Goal: Information Seeking & Learning: Check status

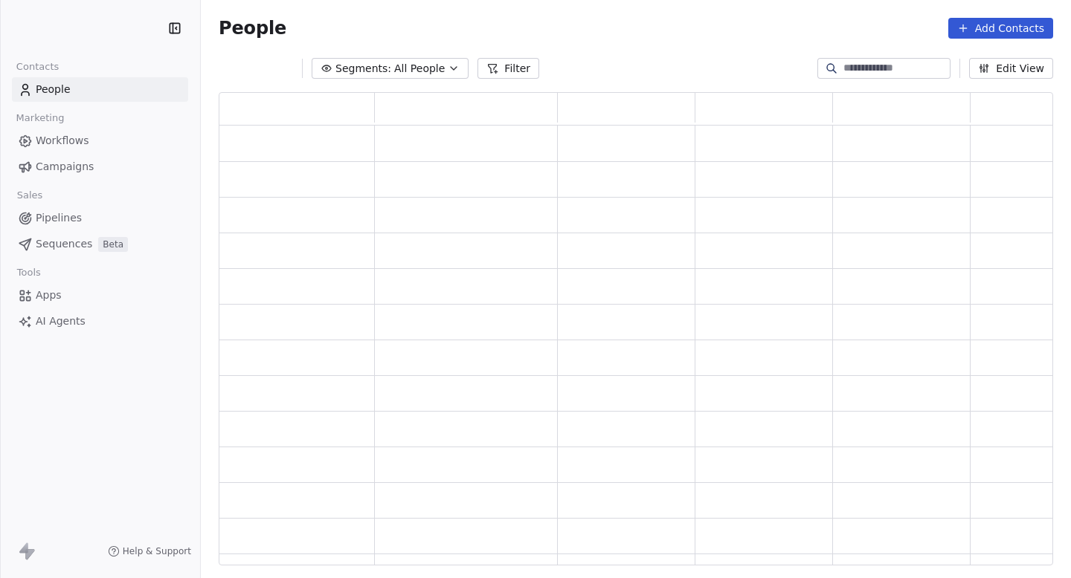
scroll to position [1, 1]
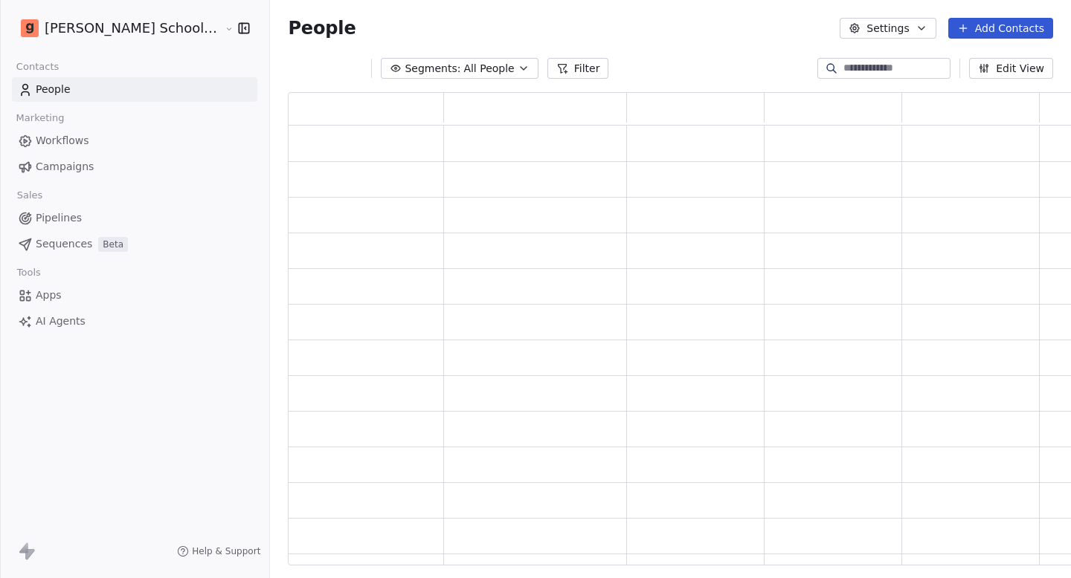
click at [99, 170] on link "Campaigns" at bounding box center [134, 167] width 245 height 25
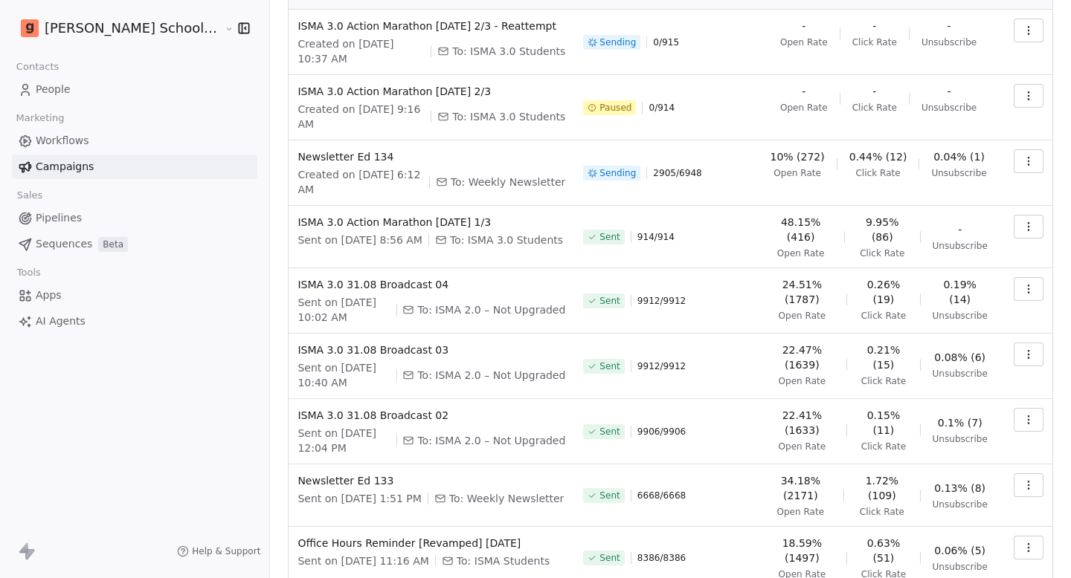
scroll to position [196, 0]
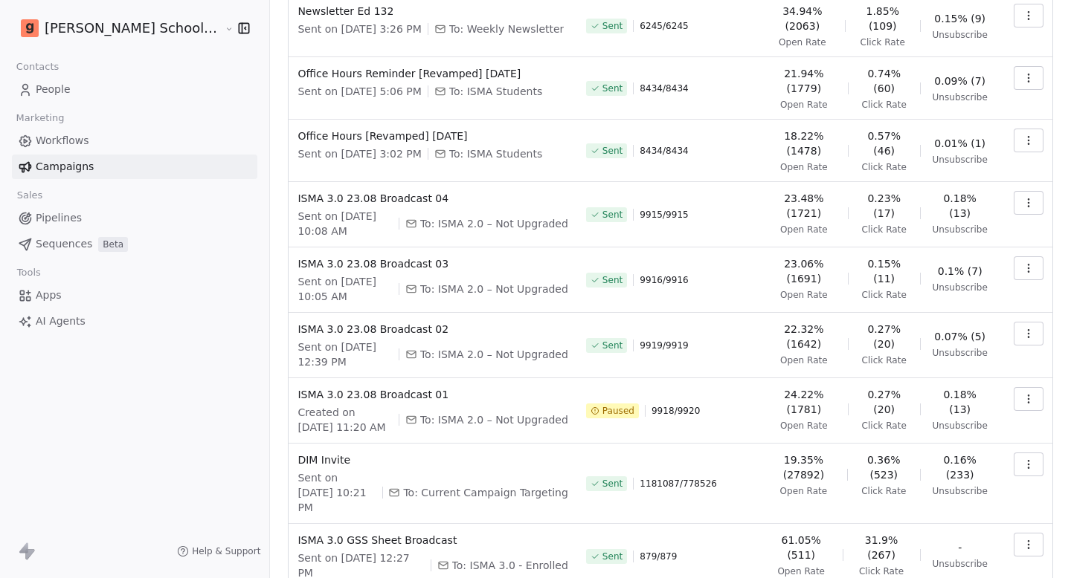
scroll to position [217, 0]
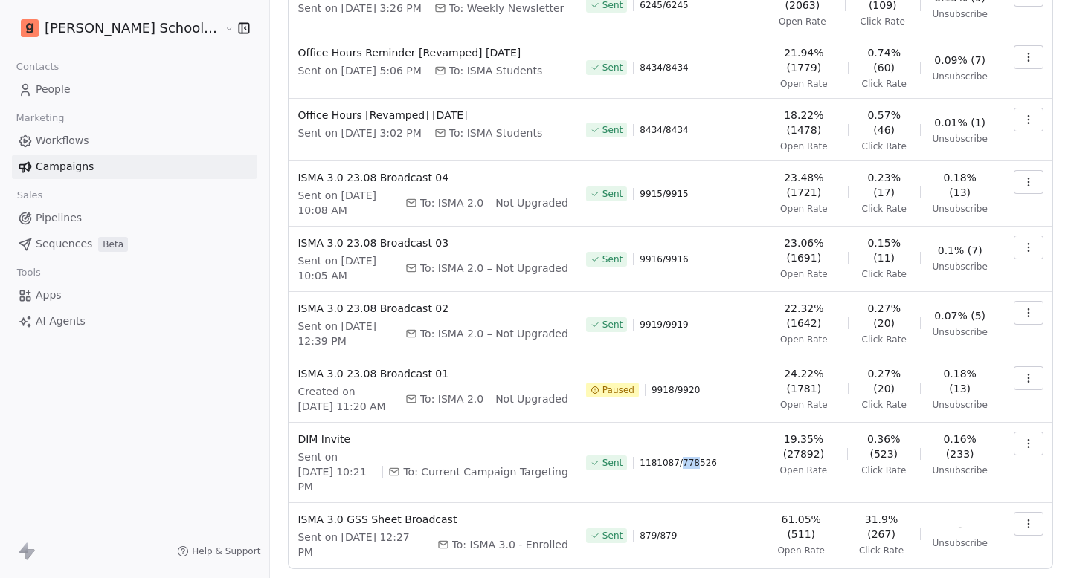
drag, startPoint x: 659, startPoint y: 432, endPoint x: 676, endPoint y: 433, distance: 16.4
click at [676, 457] on span "1181087 / 778526" at bounding box center [677, 463] width 77 height 12
drag, startPoint x: 628, startPoint y: 428, endPoint x: 639, endPoint y: 428, distance: 11.9
click at [639, 457] on span "1181087 / 778526" at bounding box center [677, 463] width 77 height 12
click at [1029, 438] on icon "button" at bounding box center [1028, 444] width 12 height 12
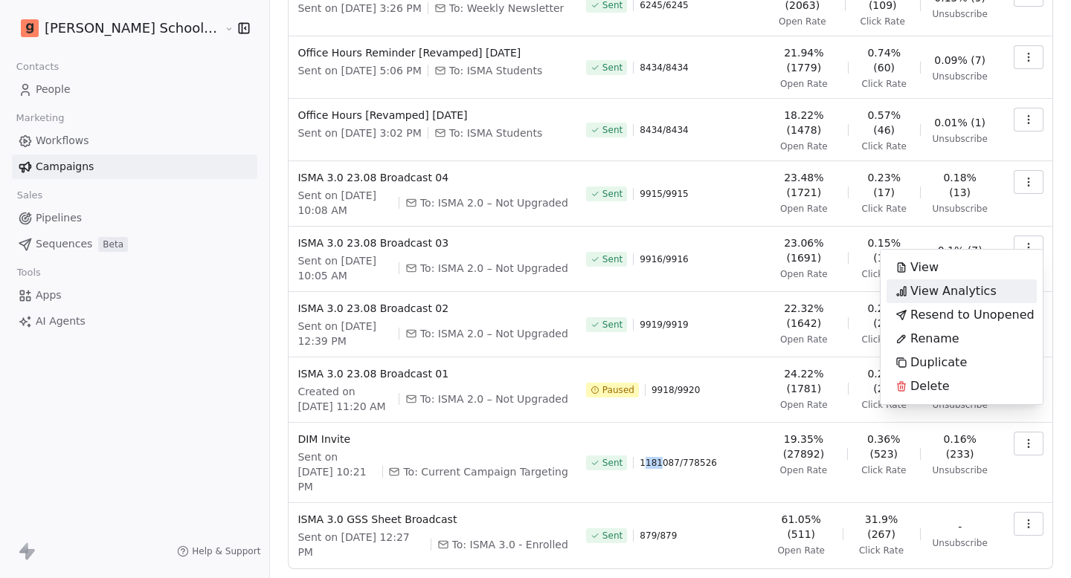
click at [934, 288] on span "View Analytics" at bounding box center [953, 292] width 86 height 18
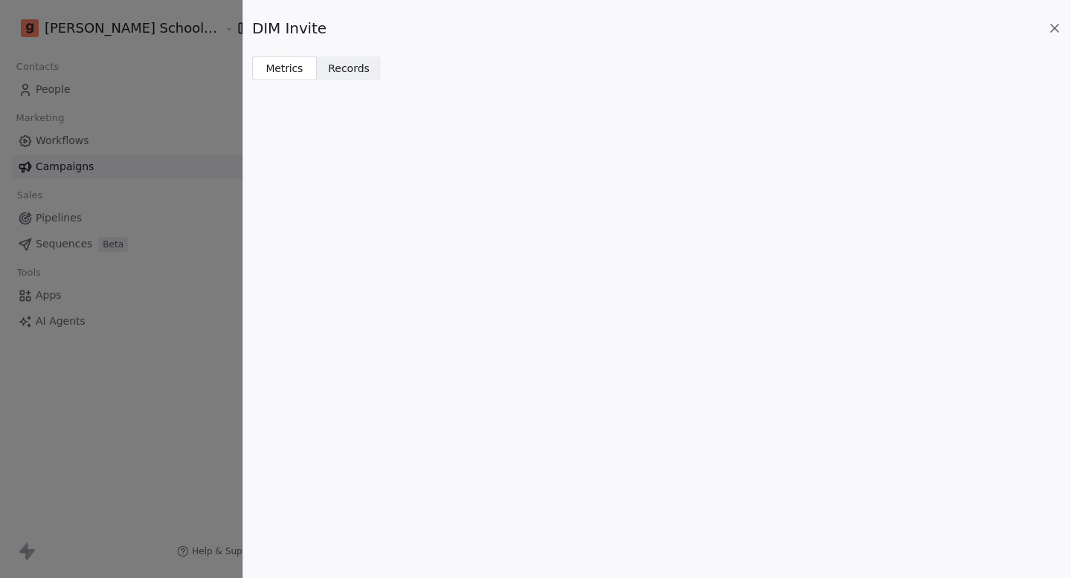
click at [360, 51] on div "DIM Invite Metrics Metrics Records Records" at bounding box center [657, 40] width 828 height 80
click at [357, 57] on span "Records Records" at bounding box center [349, 69] width 65 height 24
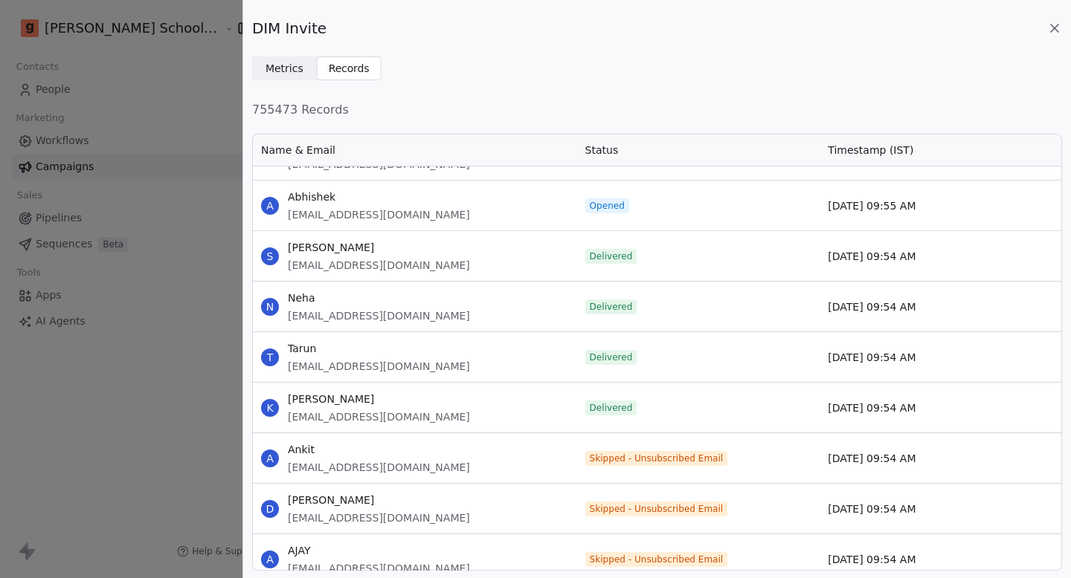
scroll to position [5951, 0]
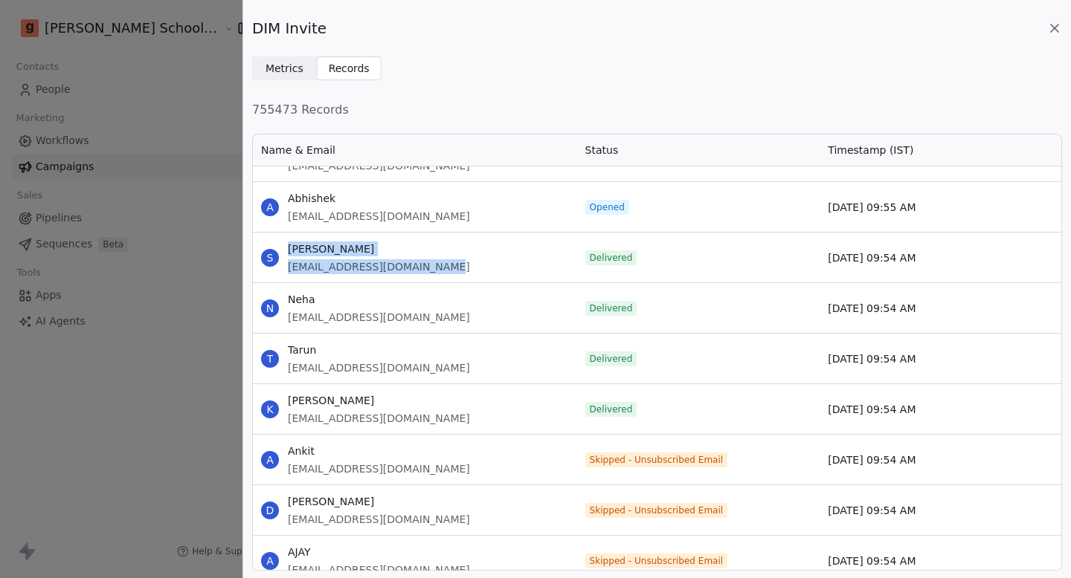
drag, startPoint x: 474, startPoint y: 269, endPoint x: 282, endPoint y: 273, distance: 191.9
click at [281, 273] on div "S [PERSON_NAME] [EMAIL_ADDRESS][DOMAIN_NAME]" at bounding box center [414, 258] width 324 height 50
click at [288, 271] on span "[EMAIL_ADDRESS][DOMAIN_NAME]" at bounding box center [379, 266] width 182 height 15
drag, startPoint x: 288, startPoint y: 271, endPoint x: 526, endPoint y: 271, distance: 237.9
click at [526, 271] on div "S [PERSON_NAME] [EMAIL_ADDRESS][DOMAIN_NAME]" at bounding box center [414, 258] width 324 height 50
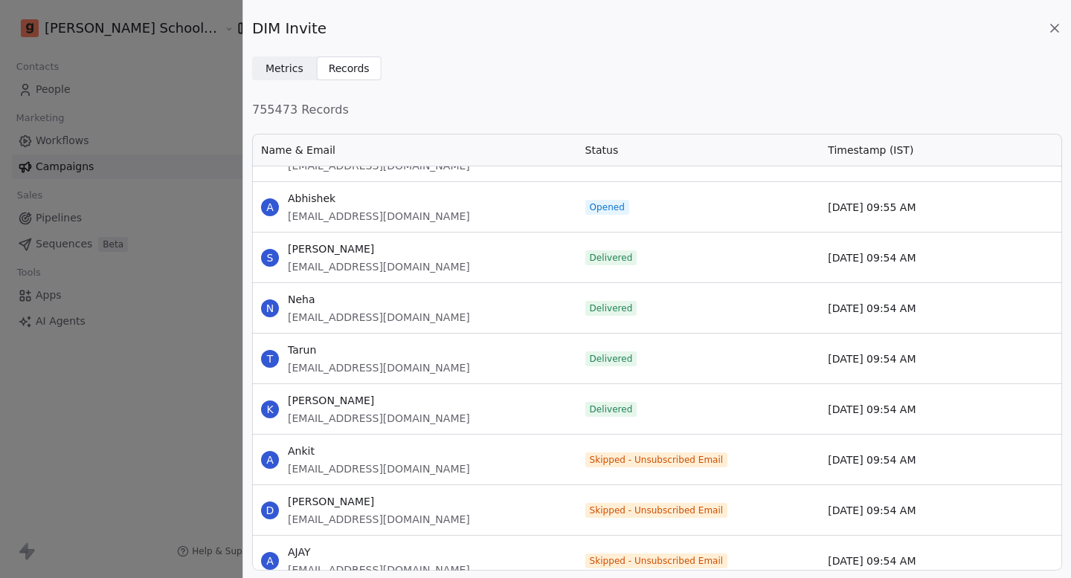
click at [1045, 33] on div "DIM Invite" at bounding box center [657, 28] width 810 height 21
click at [1053, 31] on icon at bounding box center [1054, 28] width 15 height 15
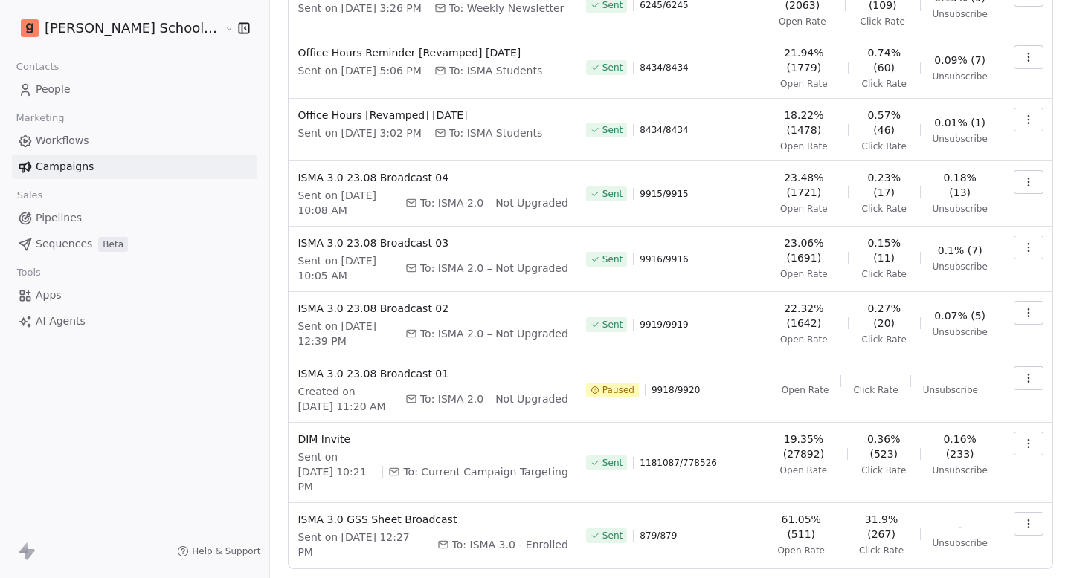
click at [58, 88] on span "People" at bounding box center [53, 90] width 35 height 16
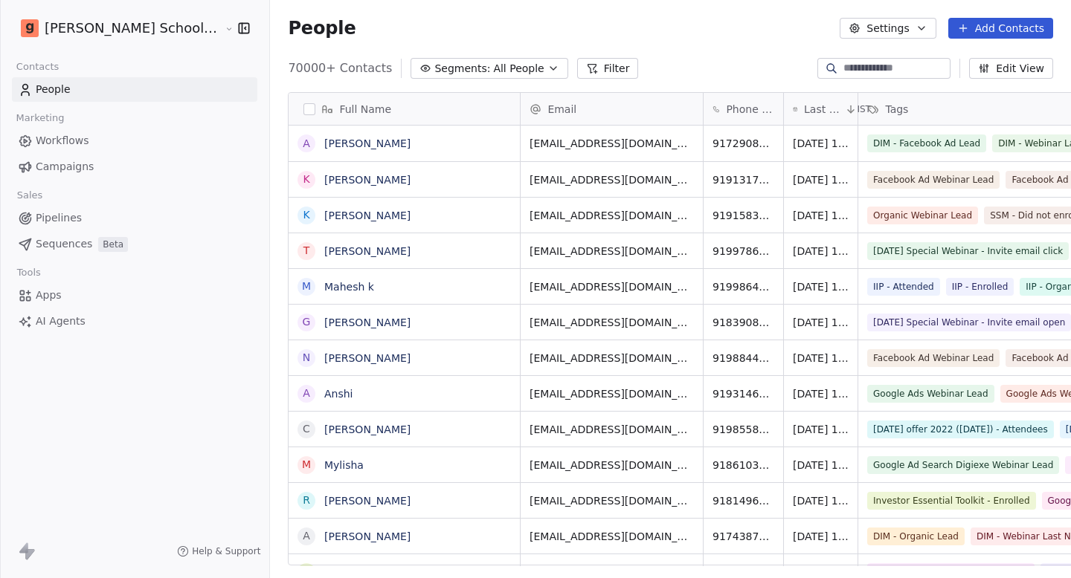
scroll to position [509, 851]
click at [903, 68] on input at bounding box center [895, 68] width 104 height 15
paste input "**********"
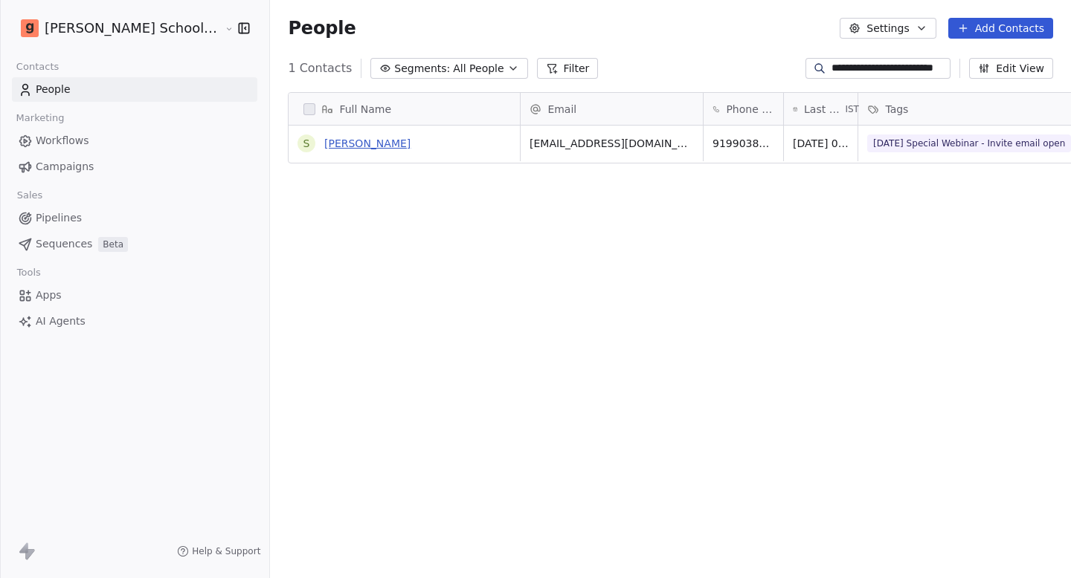
type input "**********"
click at [324, 145] on link "[PERSON_NAME]" at bounding box center [367, 144] width 86 height 12
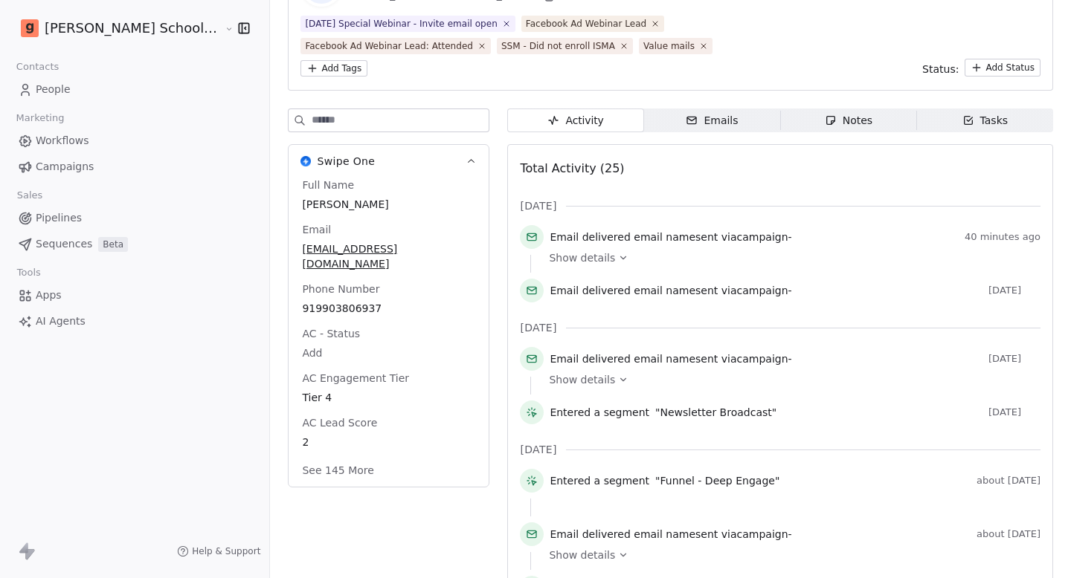
scroll to position [126, 0]
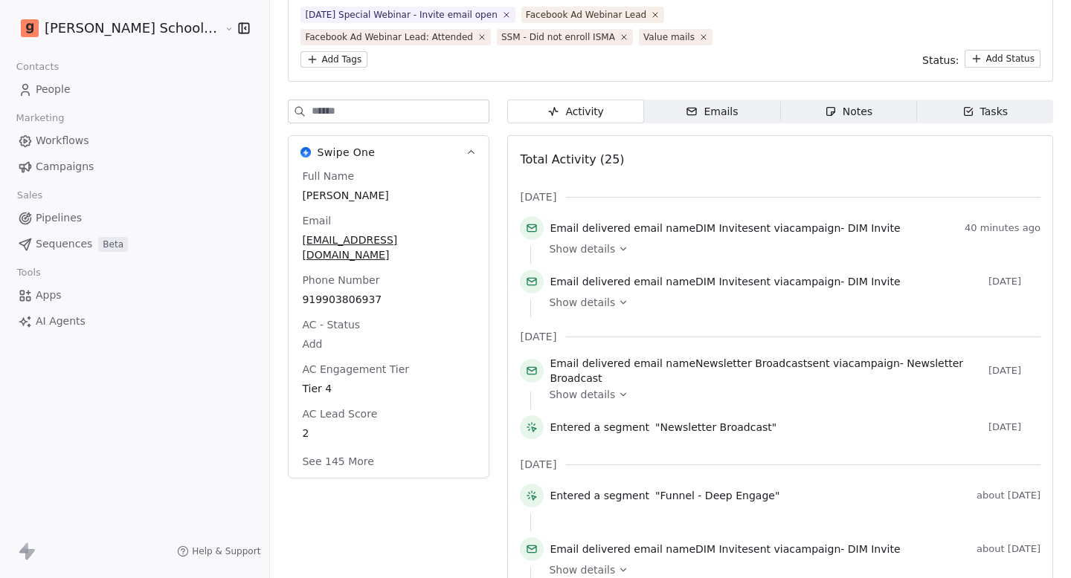
drag, startPoint x: 991, startPoint y: 284, endPoint x: 1048, endPoint y: 284, distance: 56.5
drag, startPoint x: 963, startPoint y: 228, endPoint x: 1070, endPoint y: 228, distance: 107.1
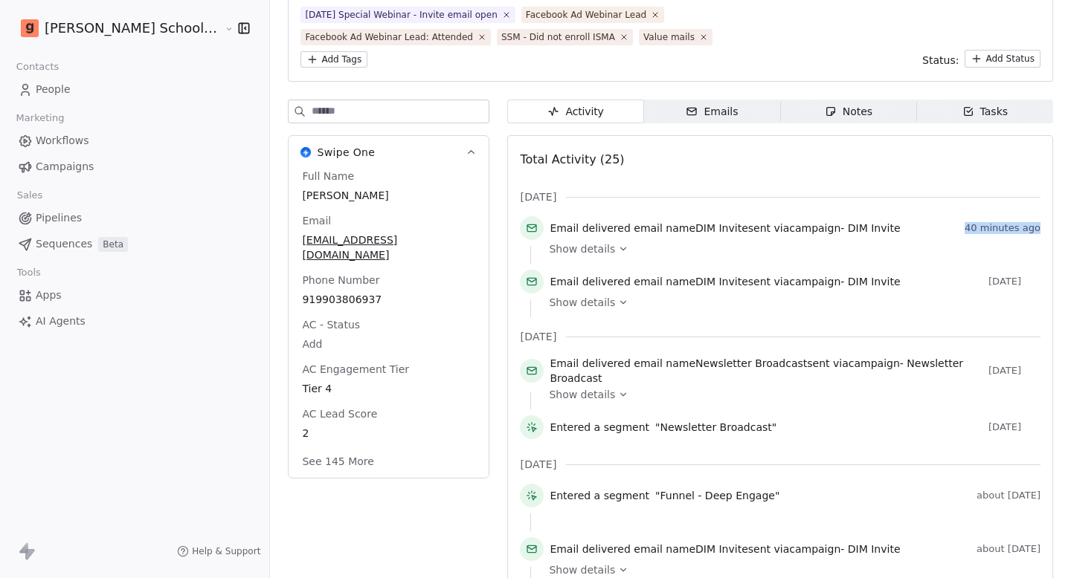
drag, startPoint x: 986, startPoint y: 286, endPoint x: 1044, endPoint y: 285, distance: 58.0
click at [68, 170] on span "Campaigns" at bounding box center [65, 167] width 58 height 16
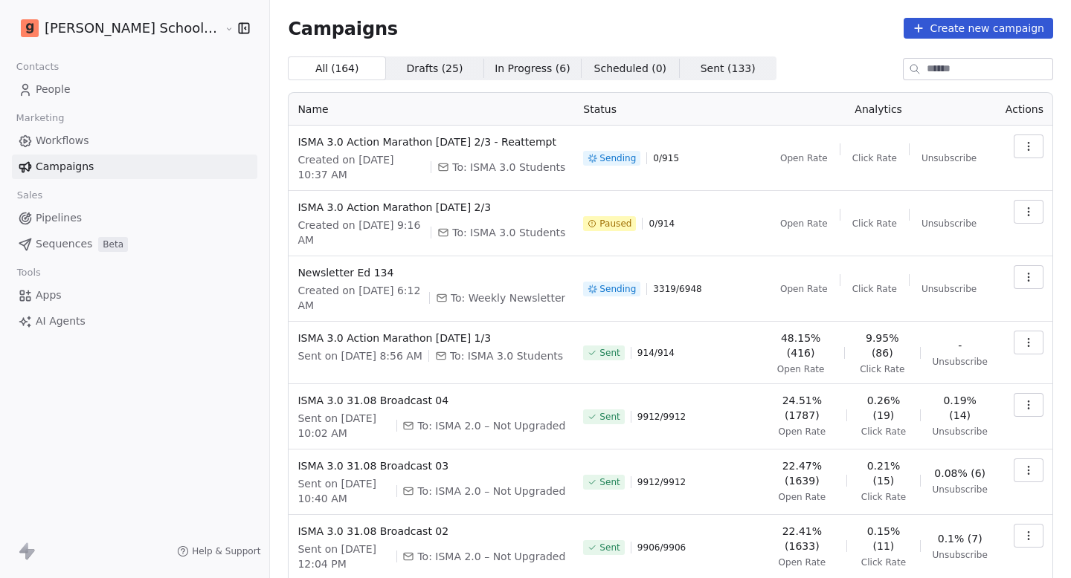
scroll to position [196, 0]
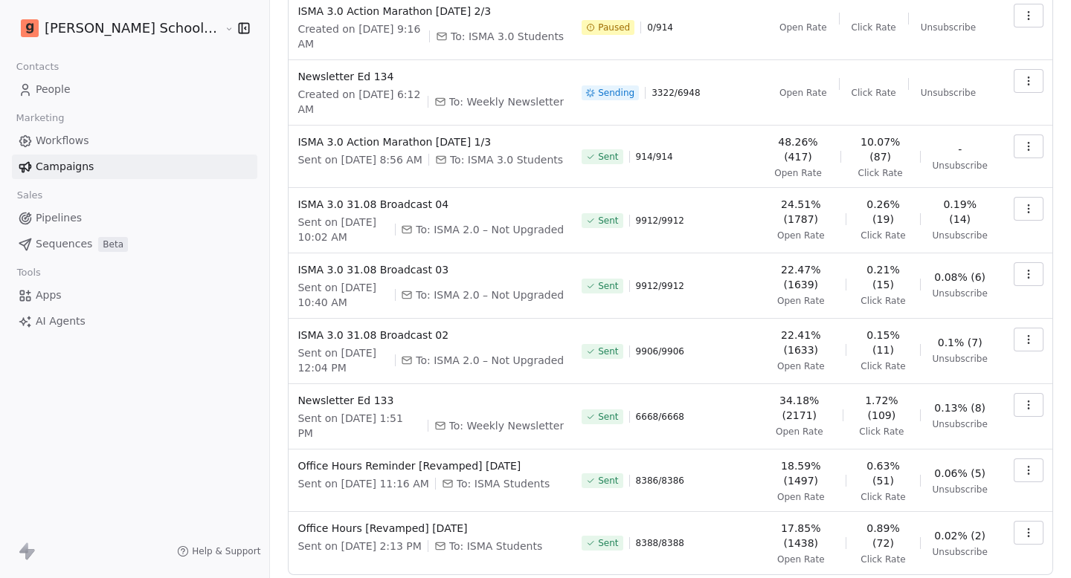
click at [1035, 550] on div "All ( 164 ) All ( 164 ) Drafts ( 25 ) Drafts ( 25 ) In Progress ( 6 ) In Progre…" at bounding box center [670, 240] width 765 height 760
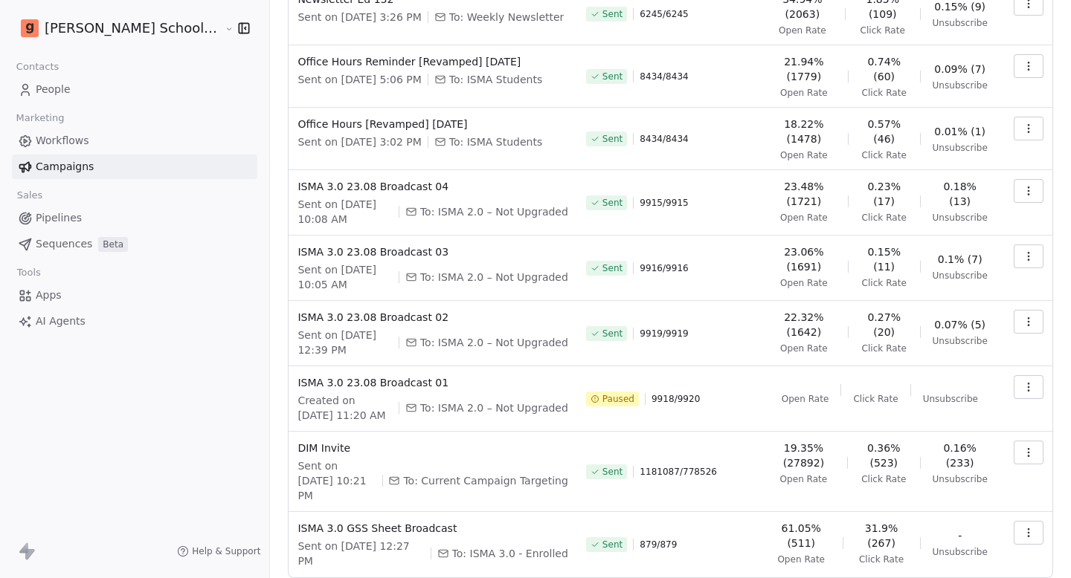
scroll to position [217, 0]
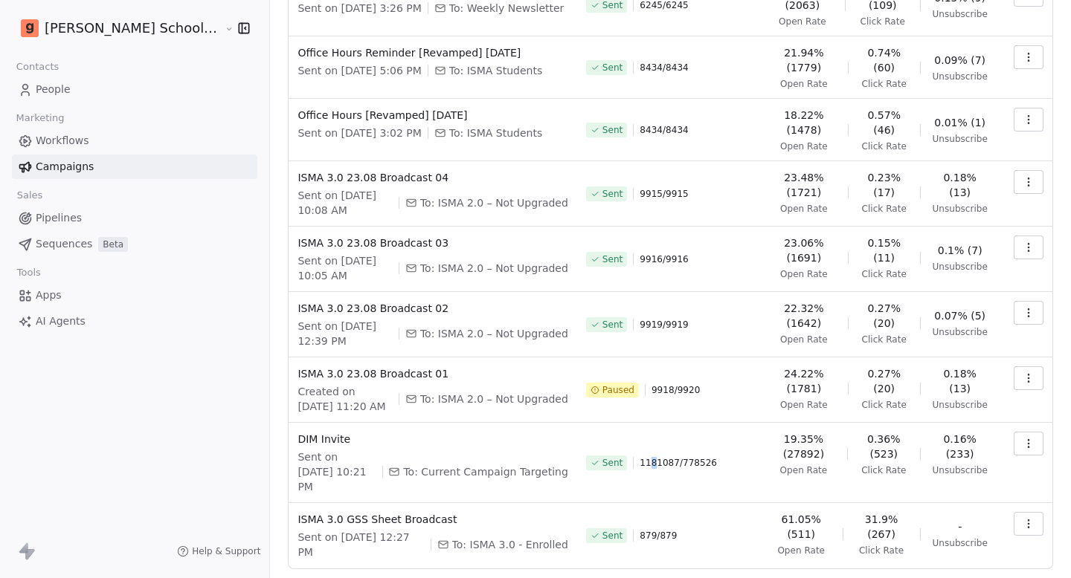
drag, startPoint x: 631, startPoint y: 435, endPoint x: 639, endPoint y: 435, distance: 8.2
click at [639, 457] on span "1181087 / 778526" at bounding box center [677, 463] width 77 height 12
drag, startPoint x: 629, startPoint y: 433, endPoint x: 641, endPoint y: 433, distance: 11.9
click at [641, 457] on span "1181087 / 778526" at bounding box center [677, 463] width 77 height 12
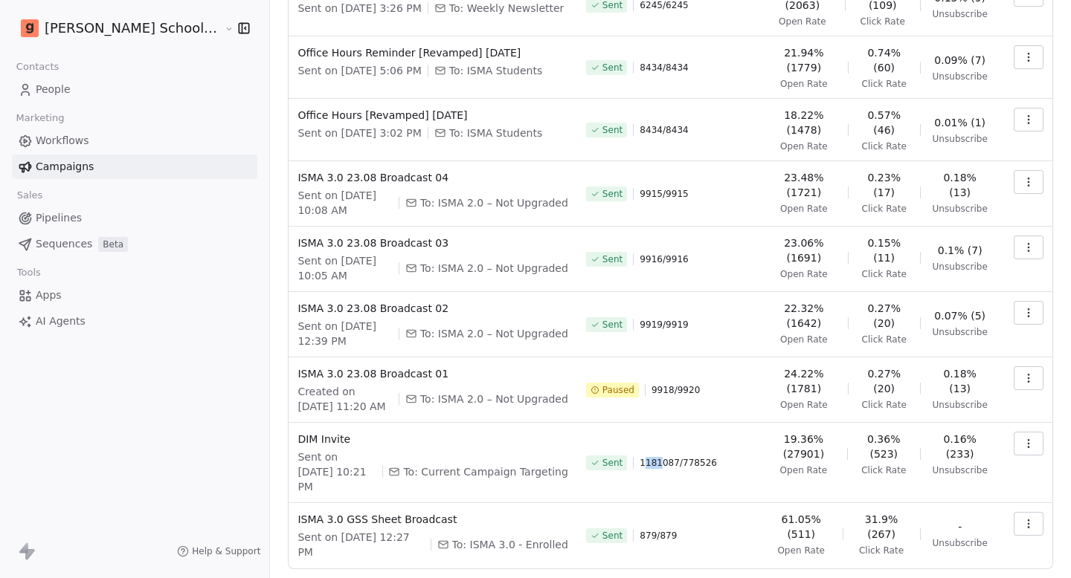
click at [1031, 307] on icon "button" at bounding box center [1028, 313] width 12 height 12
click at [1068, 287] on html "[PERSON_NAME] School of Finance LLP Contacts People Marketing Workflows Campaig…" at bounding box center [535, 289] width 1071 height 578
click at [64, 90] on span "People" at bounding box center [53, 90] width 35 height 16
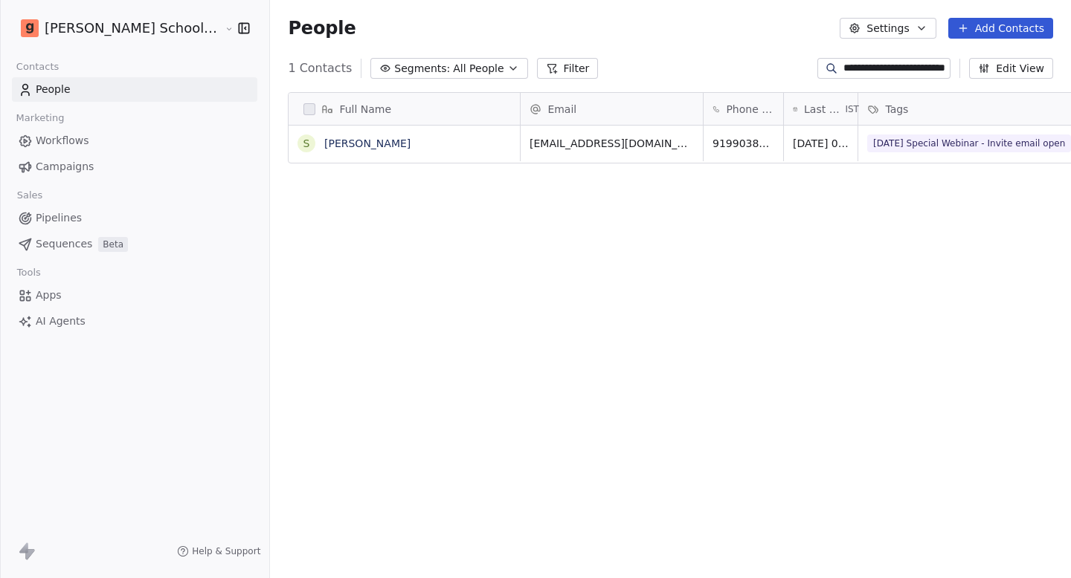
scroll to position [509, 851]
click at [324, 144] on link "[PERSON_NAME]" at bounding box center [367, 144] width 86 height 12
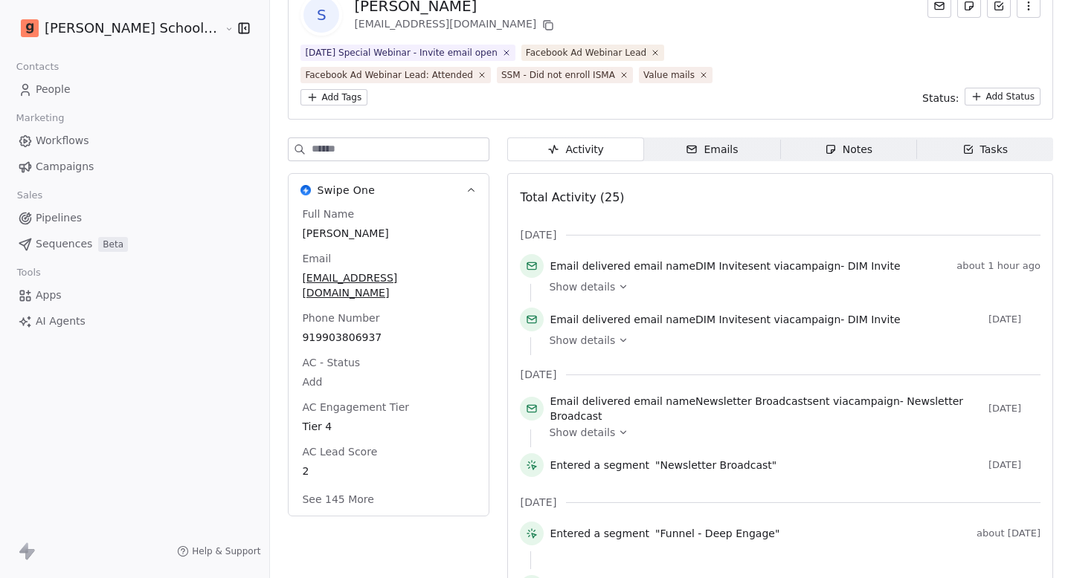
scroll to position [95, 0]
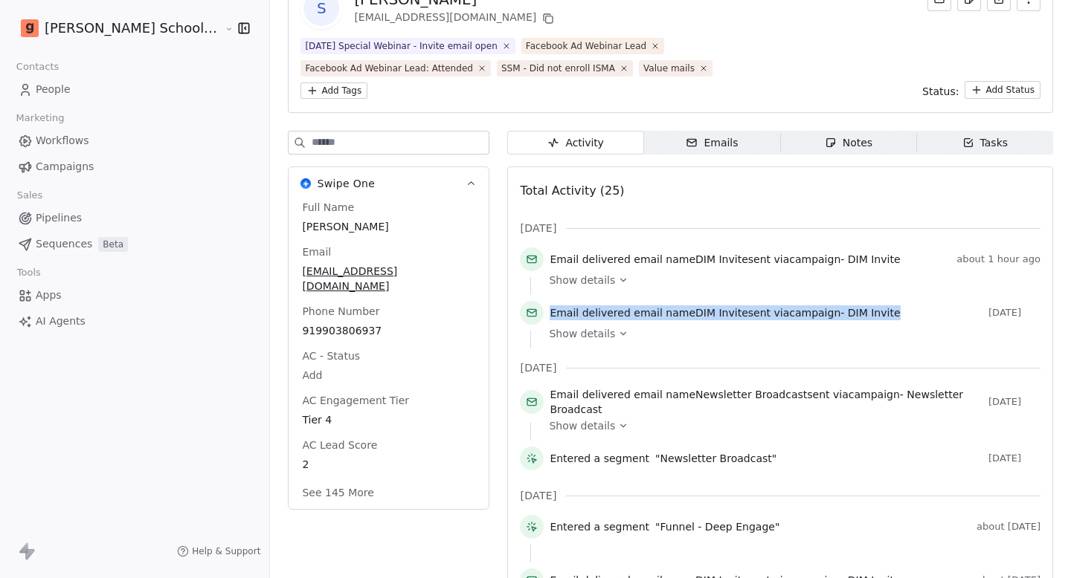
drag, startPoint x: 497, startPoint y: 314, endPoint x: 866, endPoint y: 316, distance: 369.5
click at [868, 317] on div "Email delivered email name DIM Invite sent via campaign - DIM Invite [DATE]" at bounding box center [780, 316] width 520 height 30
click at [866, 316] on div "Email delivered email name DIM Invite sent via campaign - DIM Invite" at bounding box center [765, 313] width 433 height 15
click at [585, 316] on span "Email delivered email name DIM Invite sent via campaign - DIM Invite" at bounding box center [724, 313] width 350 height 15
click at [584, 316] on span "Email delivered email name DIM Invite sent via campaign - DIM Invite" at bounding box center [724, 313] width 350 height 15
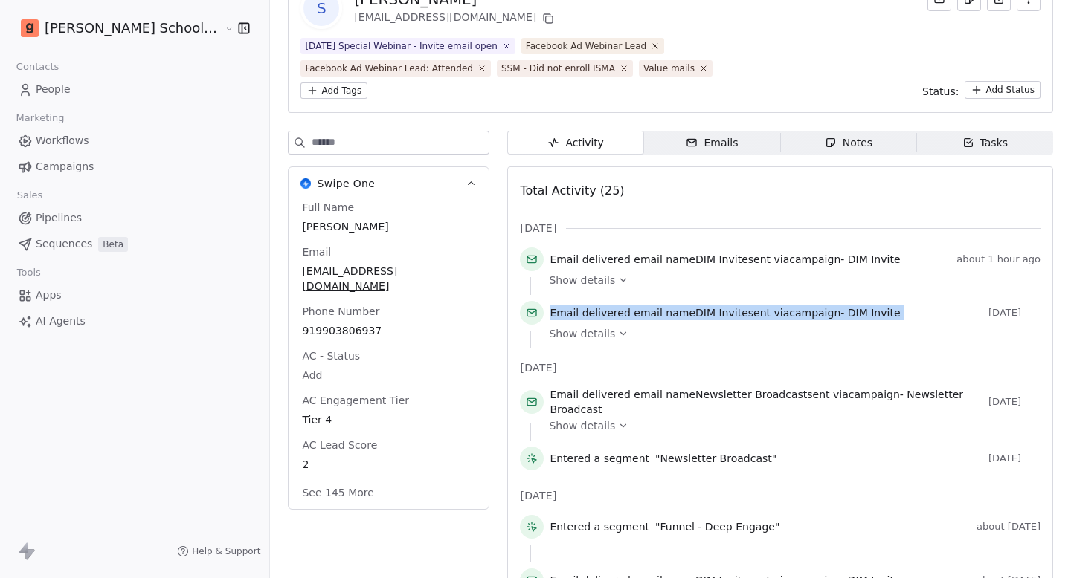
click at [584, 316] on span "Email delivered email name DIM Invite sent via campaign - DIM Invite" at bounding box center [724, 313] width 350 height 15
click at [695, 308] on span "DIM Invite" at bounding box center [721, 313] width 53 height 12
click at [91, 170] on link "Campaigns" at bounding box center [134, 167] width 245 height 25
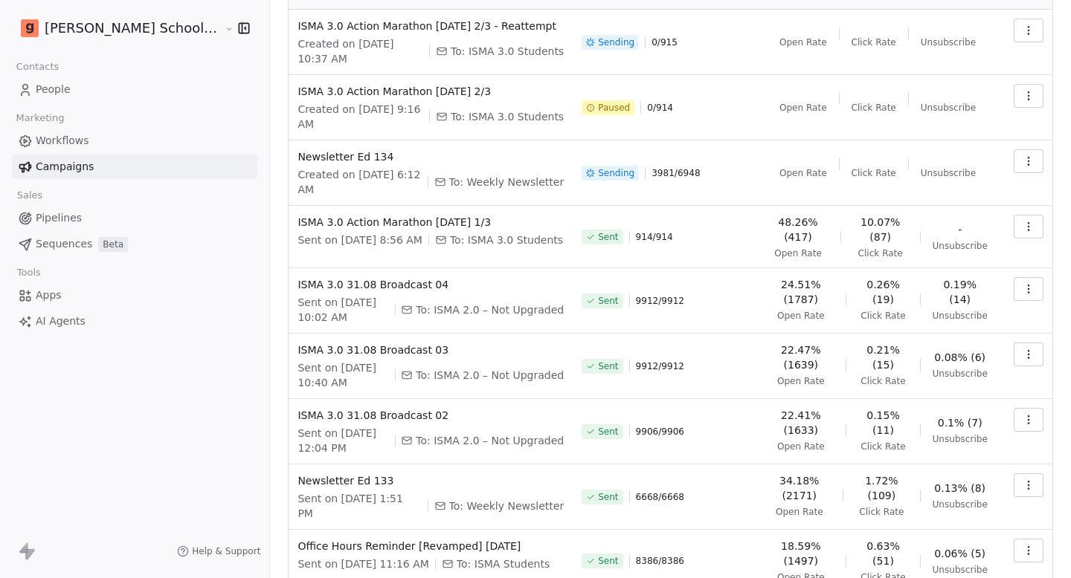
scroll to position [208, 0]
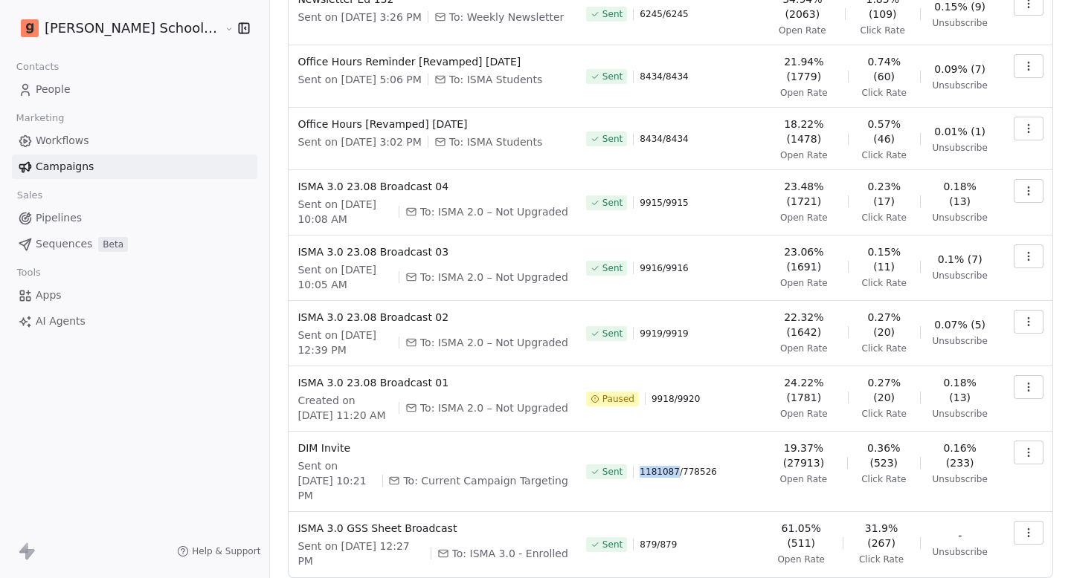
drag, startPoint x: 622, startPoint y: 442, endPoint x: 657, endPoint y: 445, distance: 35.0
click at [657, 445] on div "Sent 1181087 / 778526" at bounding box center [670, 472] width 168 height 62
copy span "1181087"
click at [668, 447] on div "Sent 1181087 / 778526" at bounding box center [670, 472] width 168 height 62
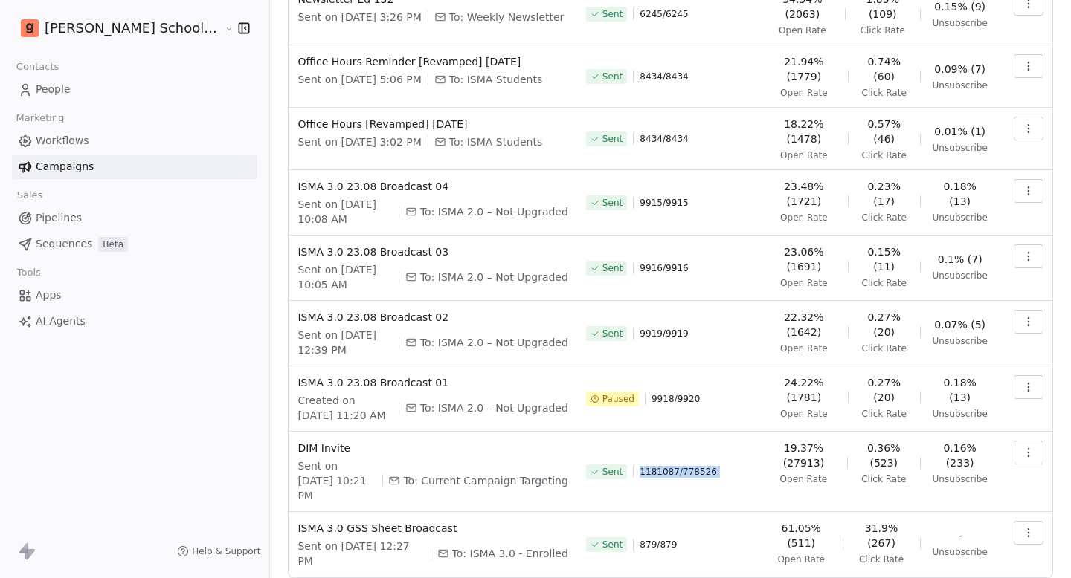
click at [668, 447] on div "Sent 1181087 / 778526" at bounding box center [670, 472] width 168 height 62
click at [688, 466] on span "1181087 / 778526" at bounding box center [677, 472] width 77 height 12
click at [709, 441] on div "Sent 1181087 / 778526" at bounding box center [670, 472] width 168 height 62
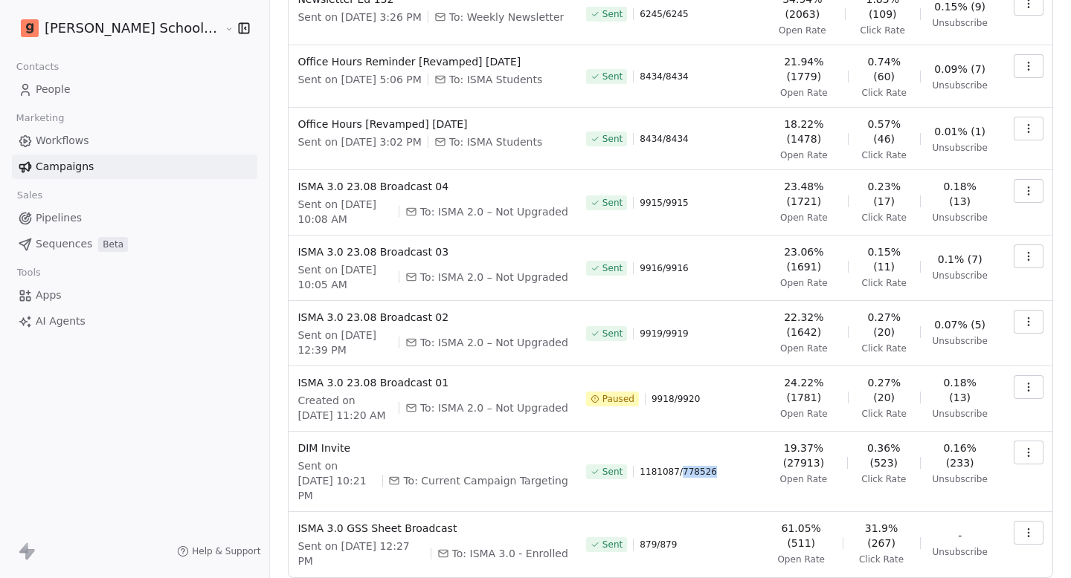
drag, startPoint x: 662, startPoint y: 438, endPoint x: 699, endPoint y: 438, distance: 36.4
click at [699, 441] on div "Sent 1181087 / 778526" at bounding box center [670, 472] width 168 height 62
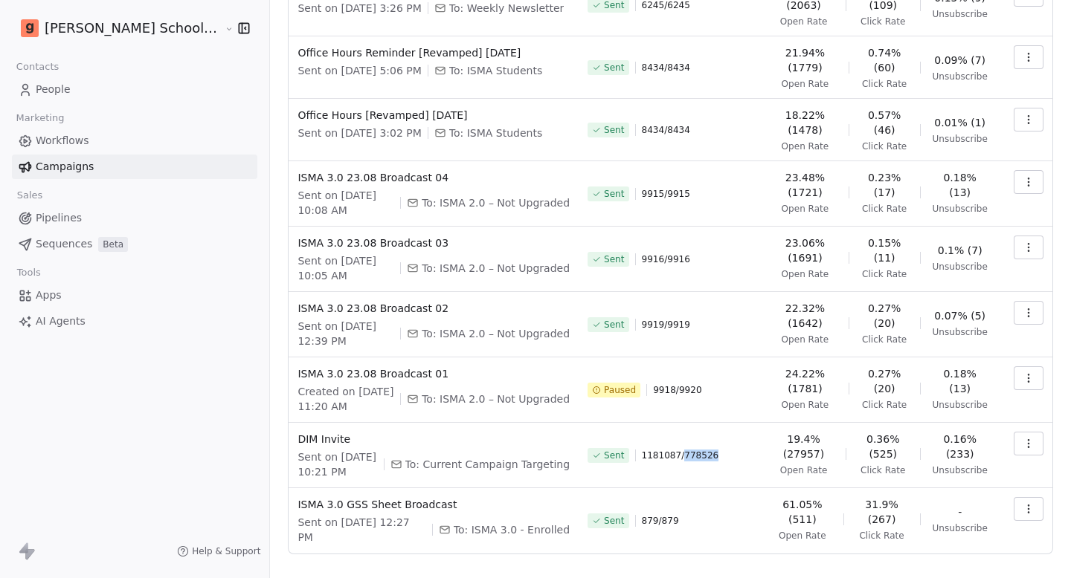
scroll to position [216, 0]
click at [674, 433] on div "Sent 1181087 / 778526" at bounding box center [671, 457] width 168 height 48
click at [671, 451] on span "1181087 / 778526" at bounding box center [680, 457] width 77 height 12
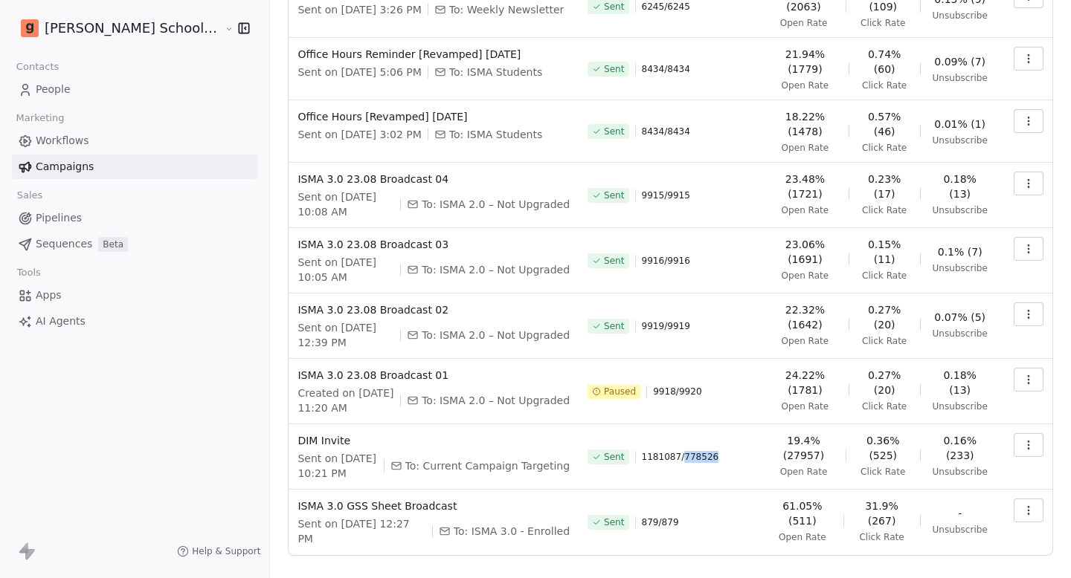
click at [671, 451] on span "1181087 / 778526" at bounding box center [680, 457] width 77 height 12
click at [76, 91] on link "People" at bounding box center [134, 89] width 245 height 25
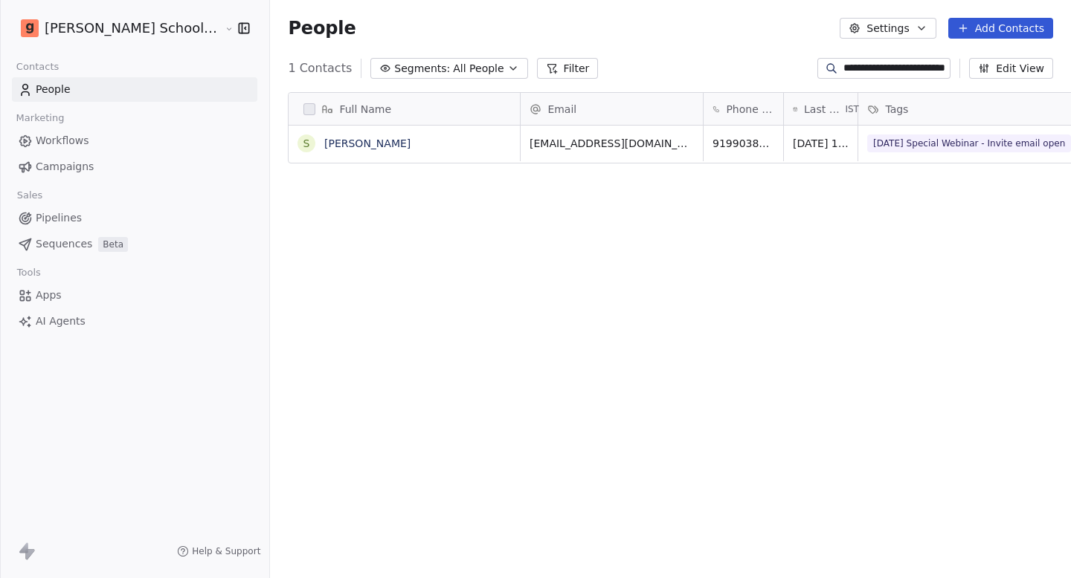
scroll to position [509, 851]
click at [324, 149] on link "[PERSON_NAME]" at bounding box center [367, 144] width 86 height 12
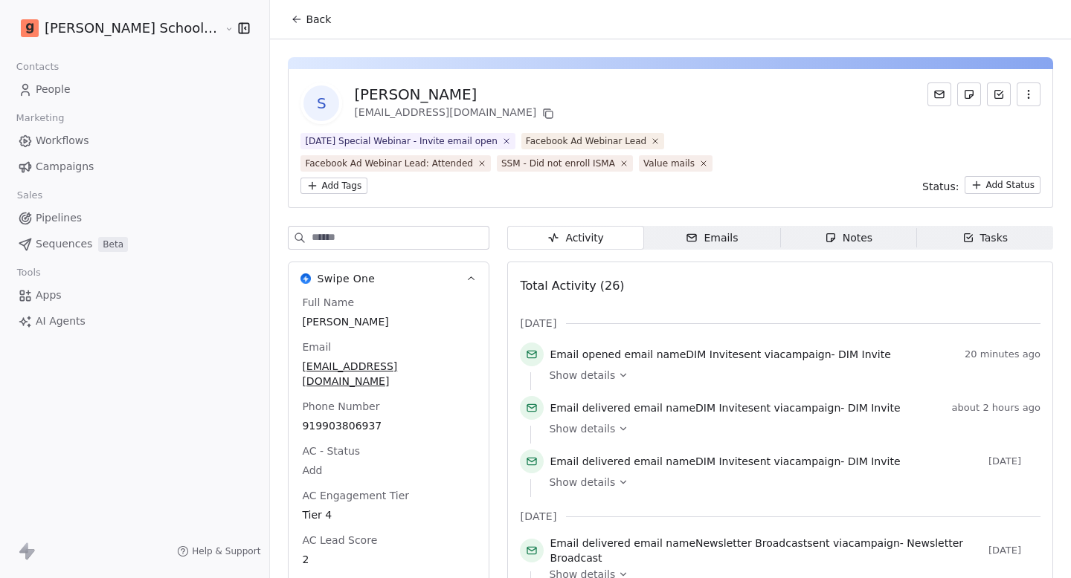
click at [80, 168] on span "Campaigns" at bounding box center [65, 167] width 58 height 16
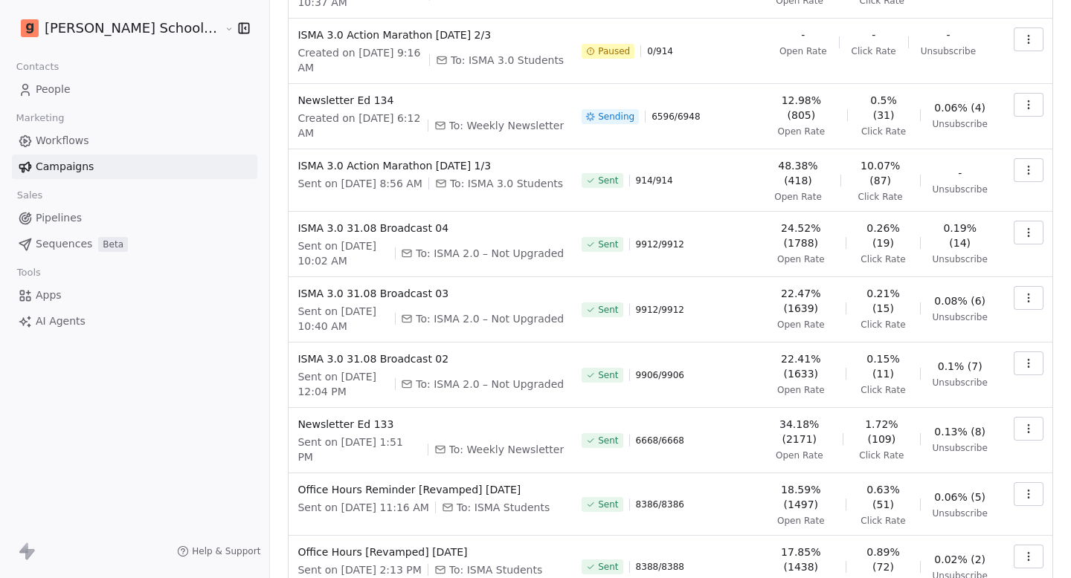
scroll to position [208, 0]
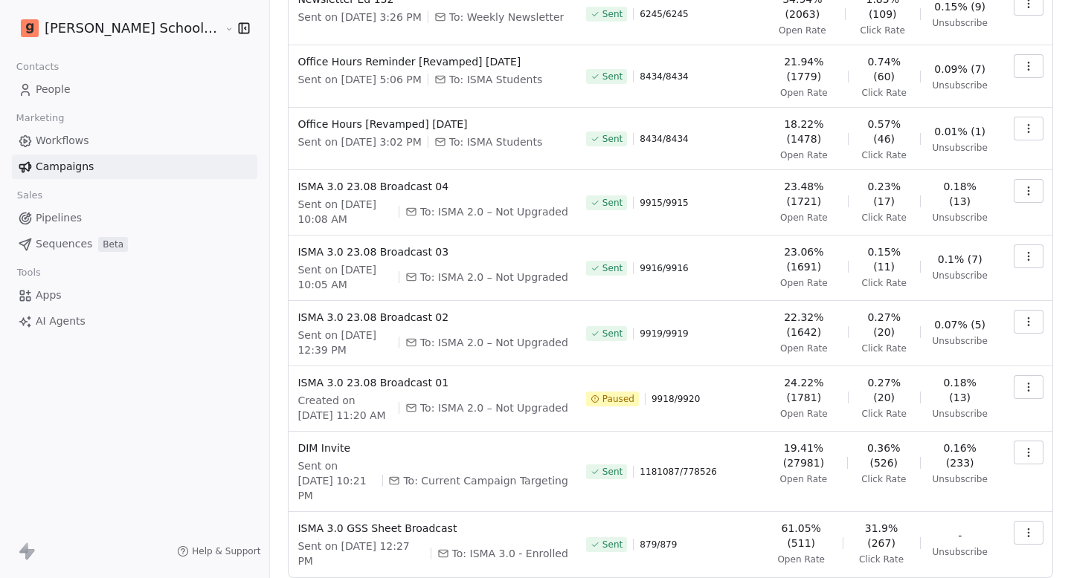
scroll to position [210, 0]
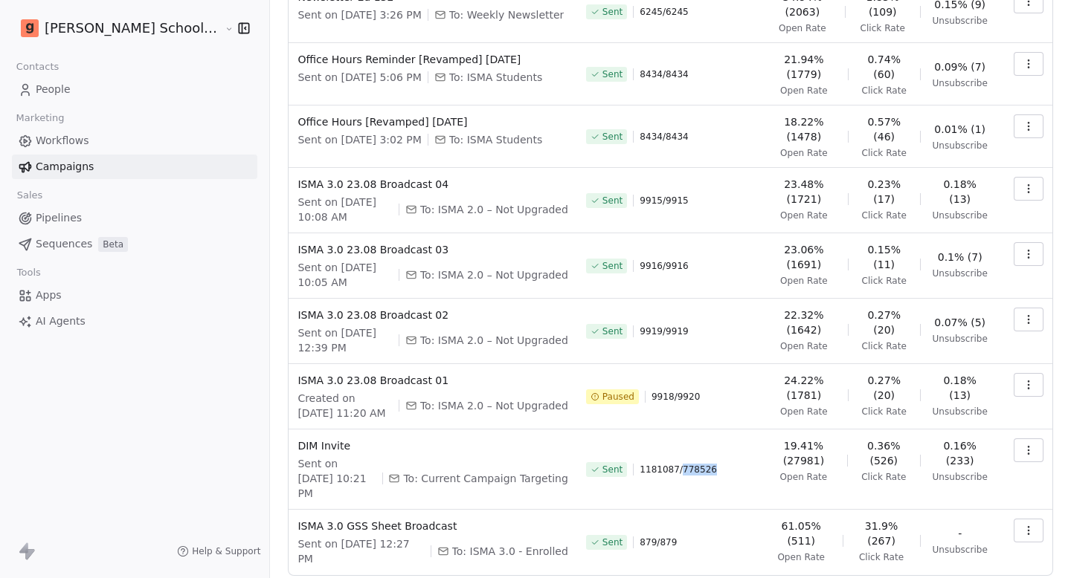
drag, startPoint x: 662, startPoint y: 439, endPoint x: 697, endPoint y: 439, distance: 34.2
click at [697, 439] on div "Sent 1181087 / 778526" at bounding box center [670, 470] width 168 height 62
drag, startPoint x: 697, startPoint y: 439, endPoint x: 624, endPoint y: 439, distance: 72.9
click at [624, 439] on div "Sent 1181087 / 778526" at bounding box center [670, 470] width 168 height 62
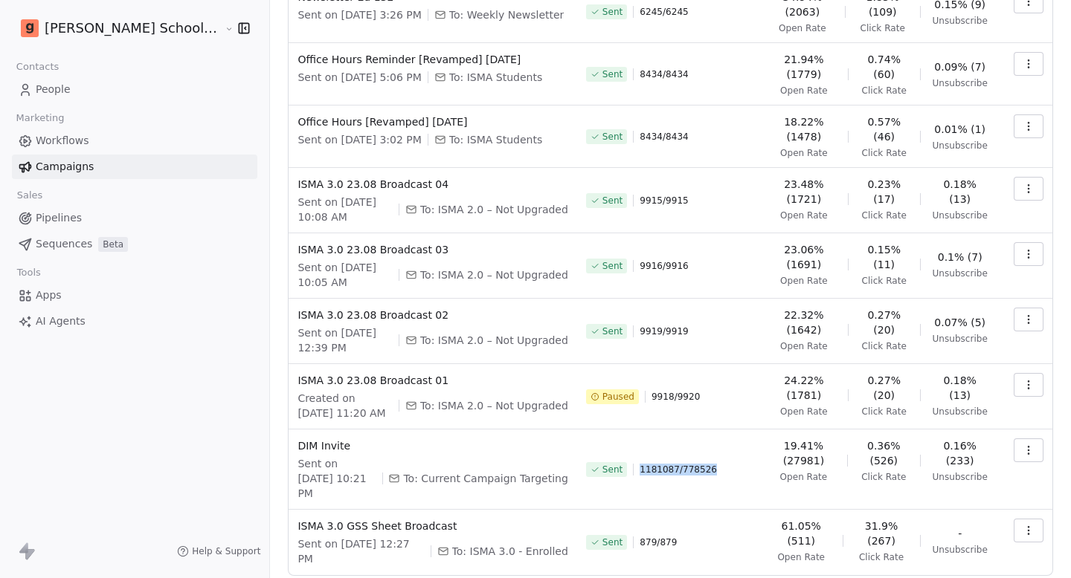
click at [639, 464] on span "1181087 / 778526" at bounding box center [677, 470] width 77 height 12
drag, startPoint x: 624, startPoint y: 439, endPoint x: 694, endPoint y: 439, distance: 70.6
click at [694, 439] on div "Sent 1181087 / 778526" at bounding box center [670, 470] width 168 height 62
drag, startPoint x: 668, startPoint y: 439, endPoint x: 703, endPoint y: 439, distance: 34.9
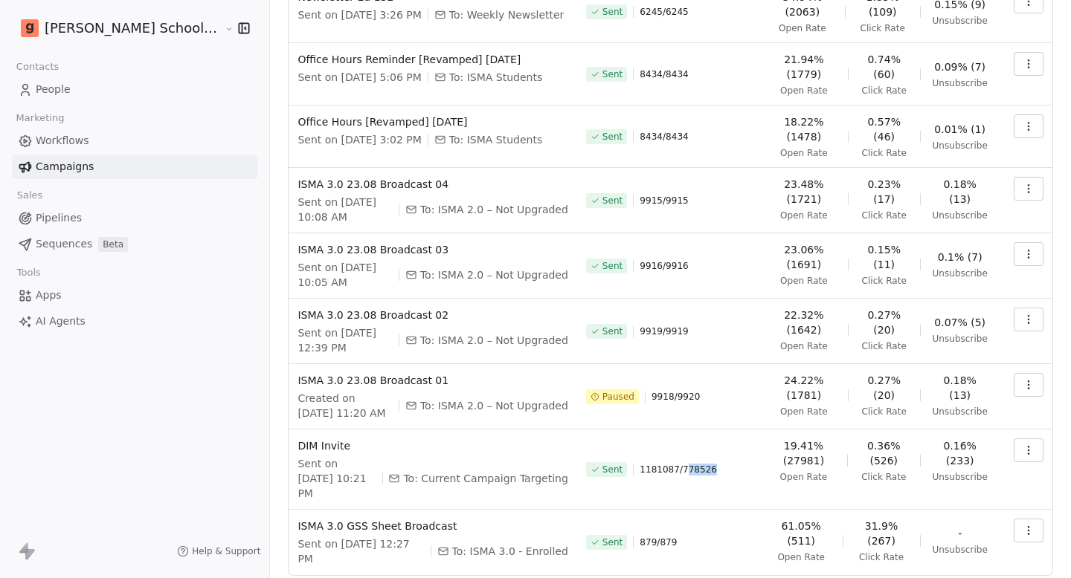
click at [703, 439] on div "Sent 1181087 / 778526" at bounding box center [670, 470] width 168 height 62
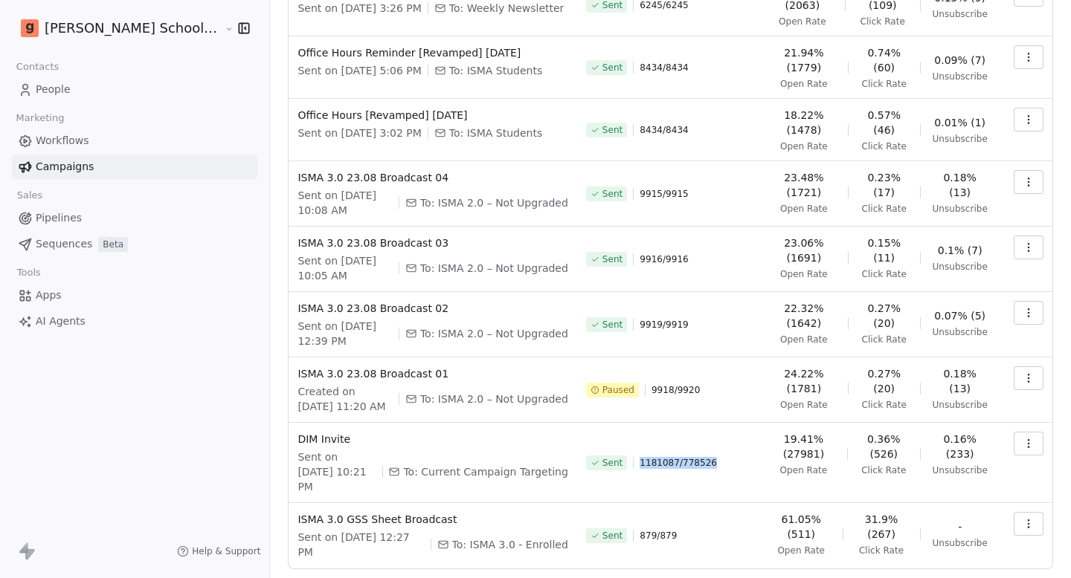
drag, startPoint x: 623, startPoint y: 433, endPoint x: 709, endPoint y: 433, distance: 86.2
click at [709, 433] on div "Sent 1181087 / 778526" at bounding box center [670, 463] width 168 height 62
drag, startPoint x: 709, startPoint y: 433, endPoint x: 626, endPoint y: 433, distance: 83.3
click at [626, 433] on div "Sent 1181087 / 778526" at bounding box center [670, 463] width 168 height 62
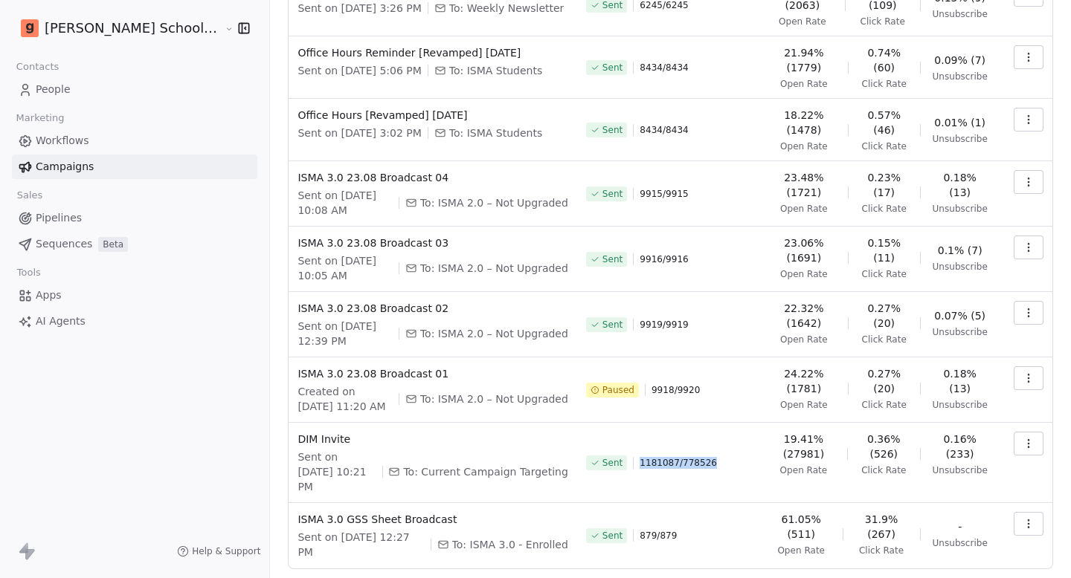
click at [639, 457] on span "1181087 / 778526" at bounding box center [677, 463] width 77 height 12
drag, startPoint x: 626, startPoint y: 433, endPoint x: 707, endPoint y: 433, distance: 81.0
click at [707, 433] on div "Sent 1181087 / 778526" at bounding box center [670, 463] width 168 height 62
drag, startPoint x: 621, startPoint y: 435, endPoint x: 711, endPoint y: 434, distance: 90.0
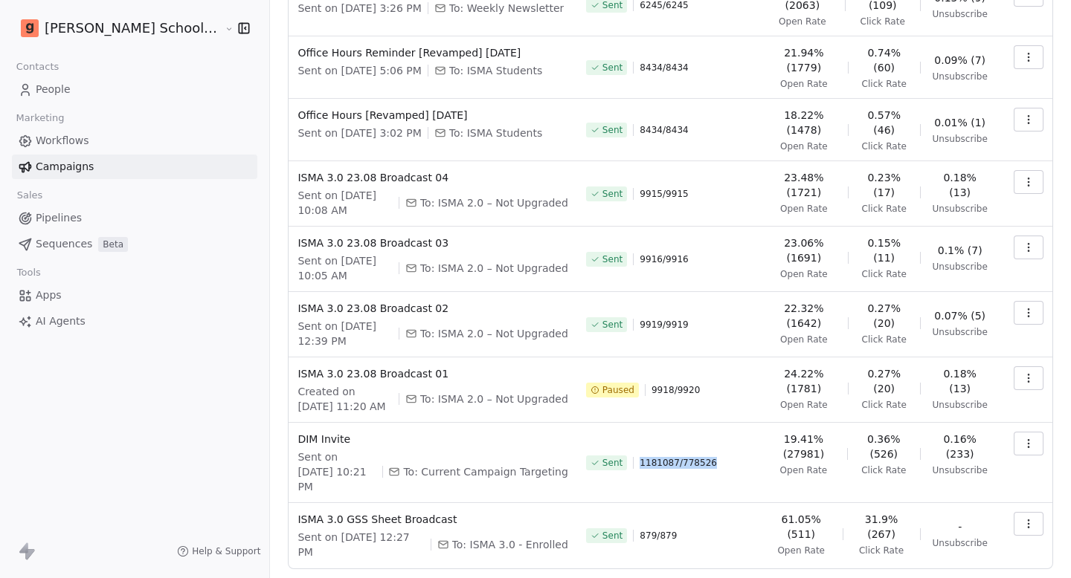
click at [710, 434] on div "Sent 1181087 / 778526" at bounding box center [670, 463] width 168 height 62
click at [711, 434] on div "Sent 1181087 / 778526" at bounding box center [670, 463] width 168 height 62
drag, startPoint x: 711, startPoint y: 434, endPoint x: 626, endPoint y: 434, distance: 84.8
click at [625, 434] on div "Sent 1181087 / 778526" at bounding box center [670, 463] width 168 height 62
click at [639, 457] on span "1181087 / 778526" at bounding box center [677, 463] width 77 height 12
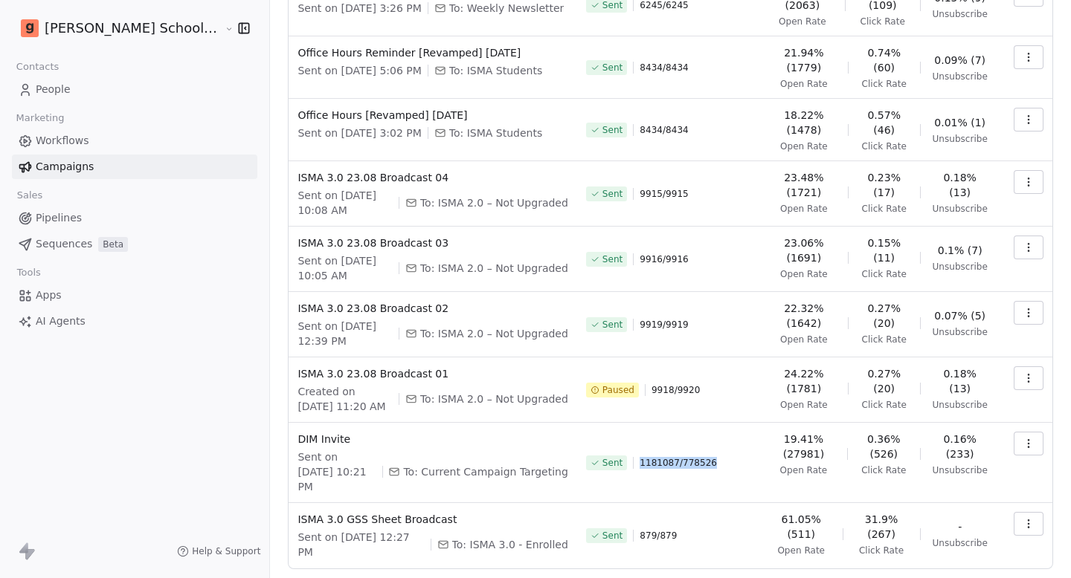
drag, startPoint x: 626, startPoint y: 434, endPoint x: 689, endPoint y: 434, distance: 63.2
click at [689, 457] on span "1181087 / 778526" at bounding box center [677, 463] width 77 height 12
drag, startPoint x: 706, startPoint y: 434, endPoint x: 624, endPoint y: 433, distance: 82.5
click at [625, 433] on div "Sent 1181087 / 778526" at bounding box center [670, 463] width 168 height 62
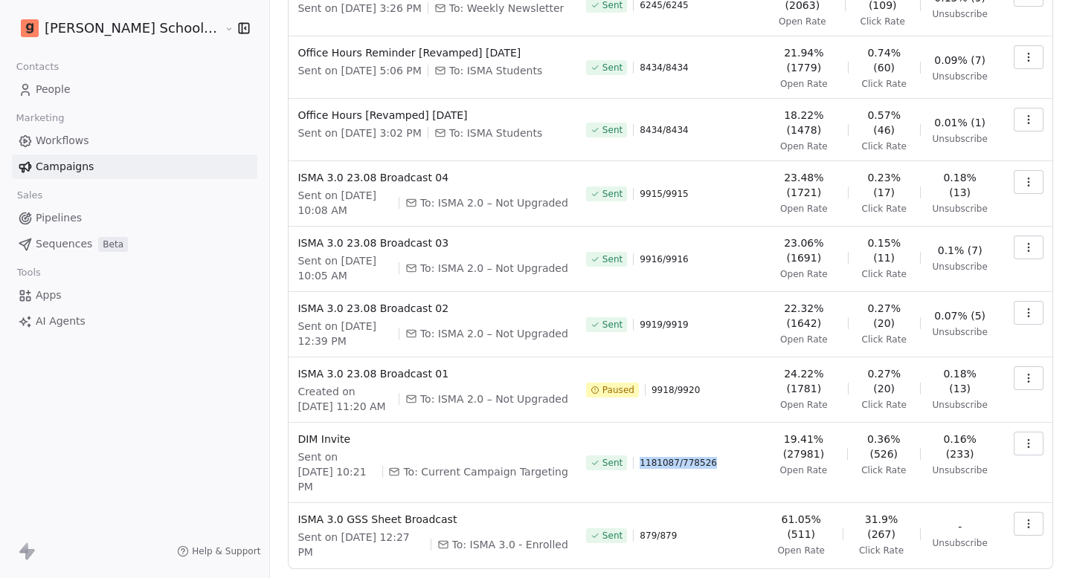
click at [639, 457] on span "1181087 / 778526" at bounding box center [677, 463] width 77 height 12
drag, startPoint x: 624, startPoint y: 433, endPoint x: 703, endPoint y: 437, distance: 79.6
click at [703, 437] on div "Sent 1181087 / 778526" at bounding box center [670, 463] width 168 height 62
drag, startPoint x: 703, startPoint y: 434, endPoint x: 623, endPoint y: 434, distance: 80.3
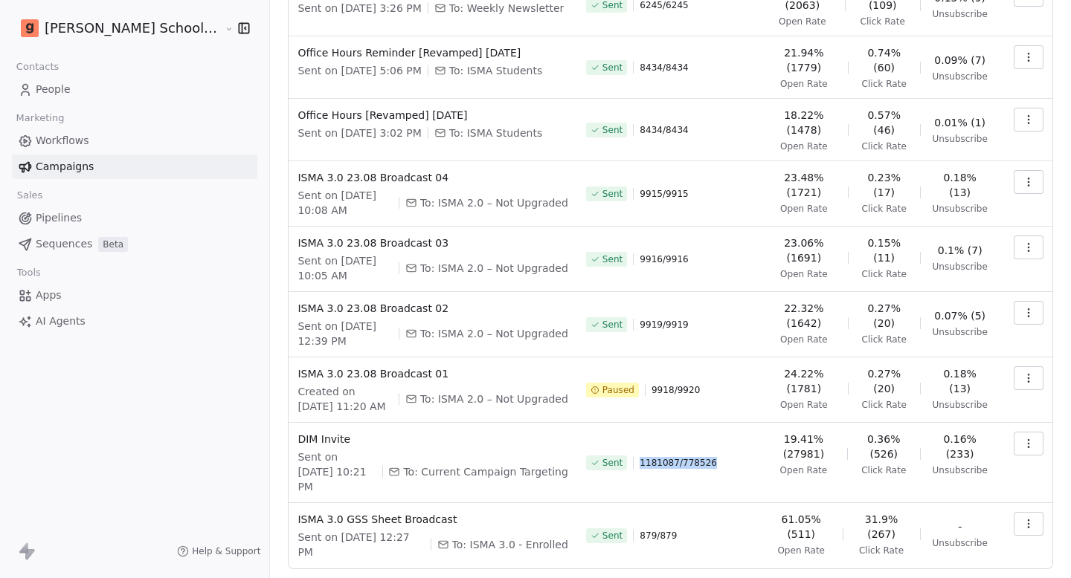
click at [623, 434] on div "Sent 1181087 / 778526" at bounding box center [670, 463] width 168 height 62
drag, startPoint x: 623, startPoint y: 434, endPoint x: 704, endPoint y: 435, distance: 81.0
click at [704, 435] on div "Sent 1181087 / 778526" at bounding box center [670, 463] width 168 height 62
